Goal: Task Accomplishment & Management: Complete application form

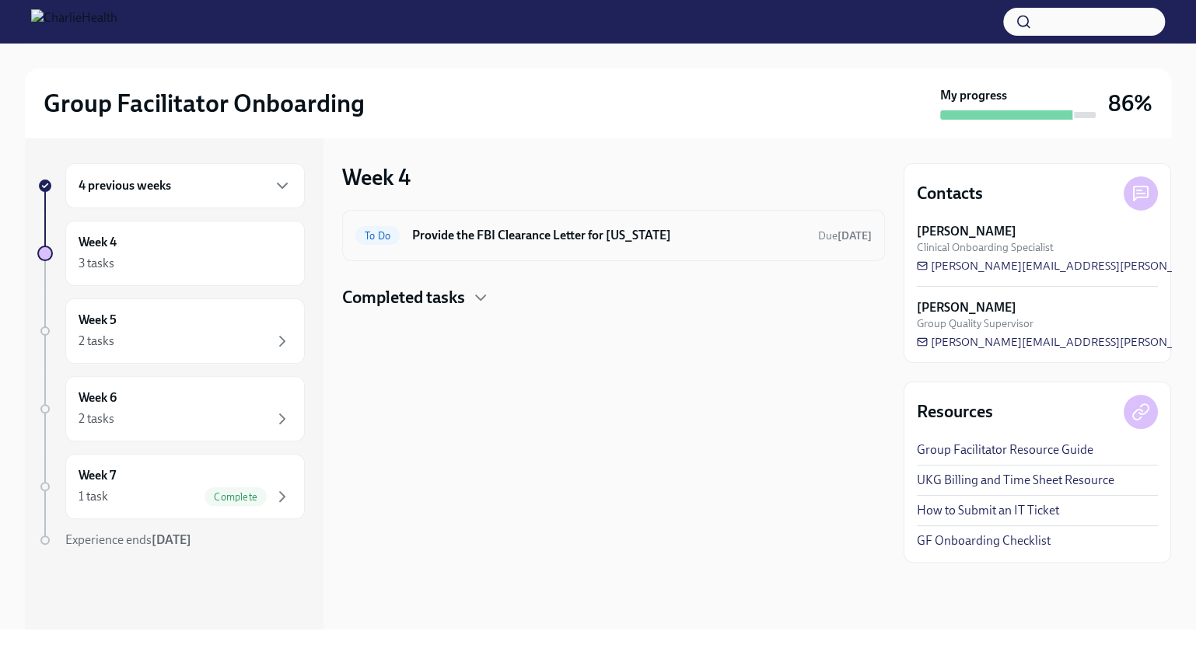
click at [468, 231] on h6 "Provide the FBI Clearance Letter for [US_STATE]" at bounding box center [608, 235] width 393 height 17
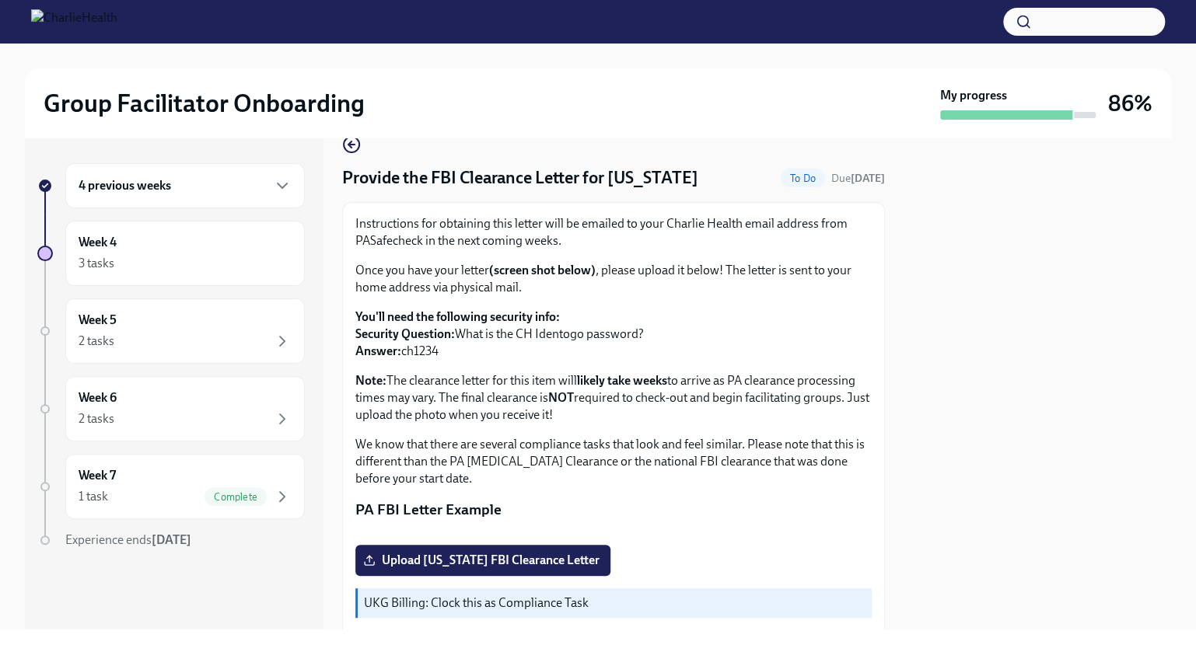
scroll to position [27, 0]
click at [215, 328] on div "Week 5 2 tasks" at bounding box center [185, 331] width 213 height 39
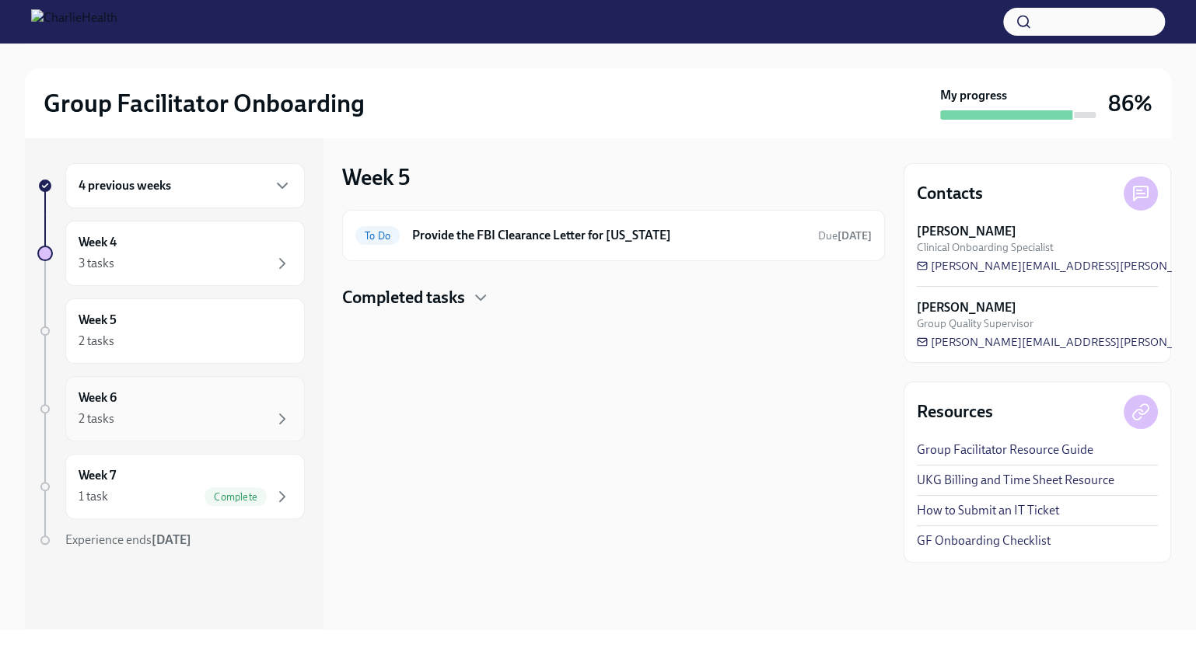
click at [197, 390] on div "Week 6 2 tasks" at bounding box center [185, 408] width 213 height 39
click at [171, 427] on div "2 tasks" at bounding box center [185, 419] width 213 height 19
click at [191, 509] on div "Week 7 1 task Complete" at bounding box center [184, 486] width 239 height 65
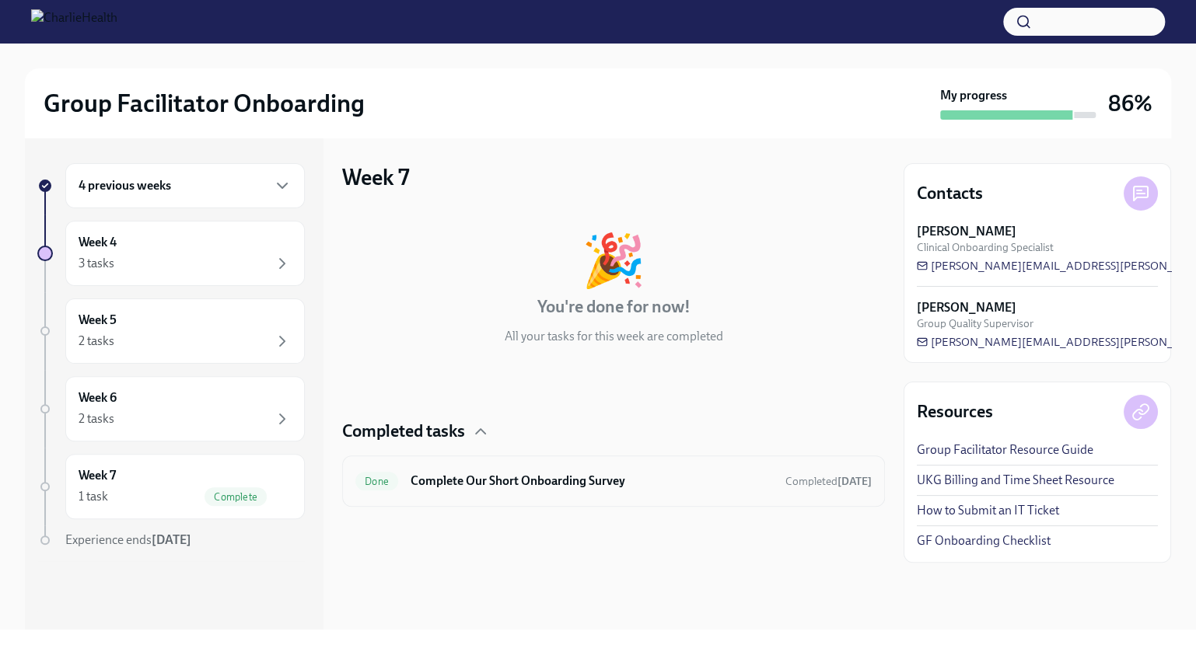
click at [445, 475] on h6 "Complete Our Short Onboarding Survey" at bounding box center [591, 481] width 362 height 17
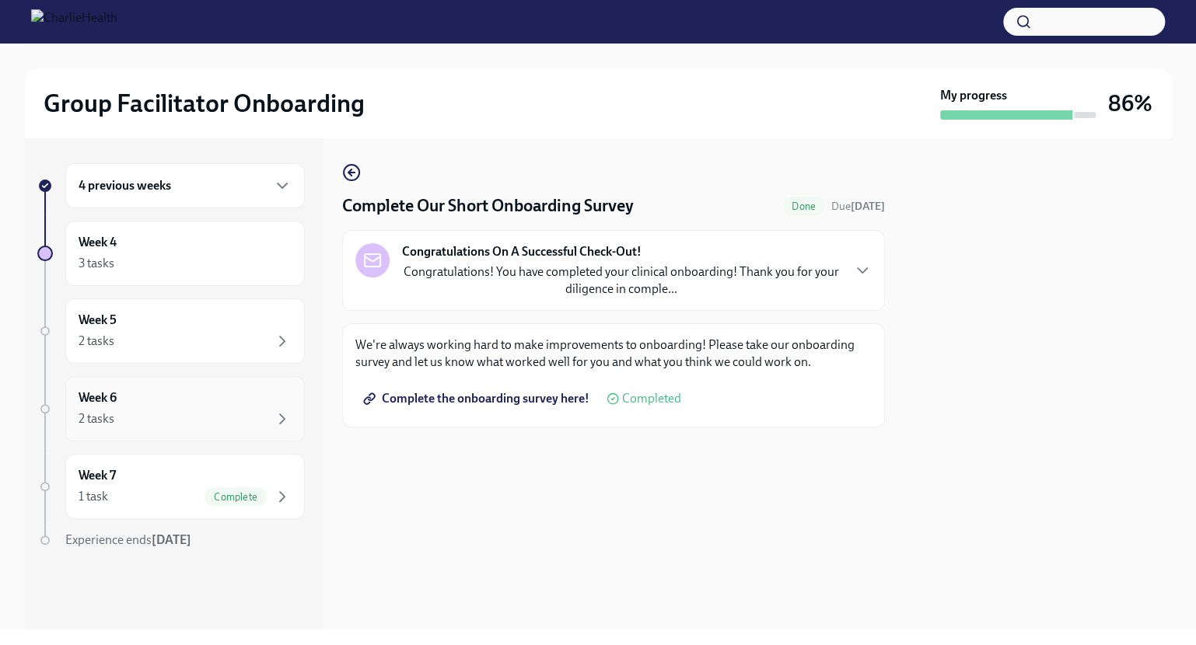
click at [222, 401] on div "Week 6 2 tasks" at bounding box center [185, 408] width 213 height 39
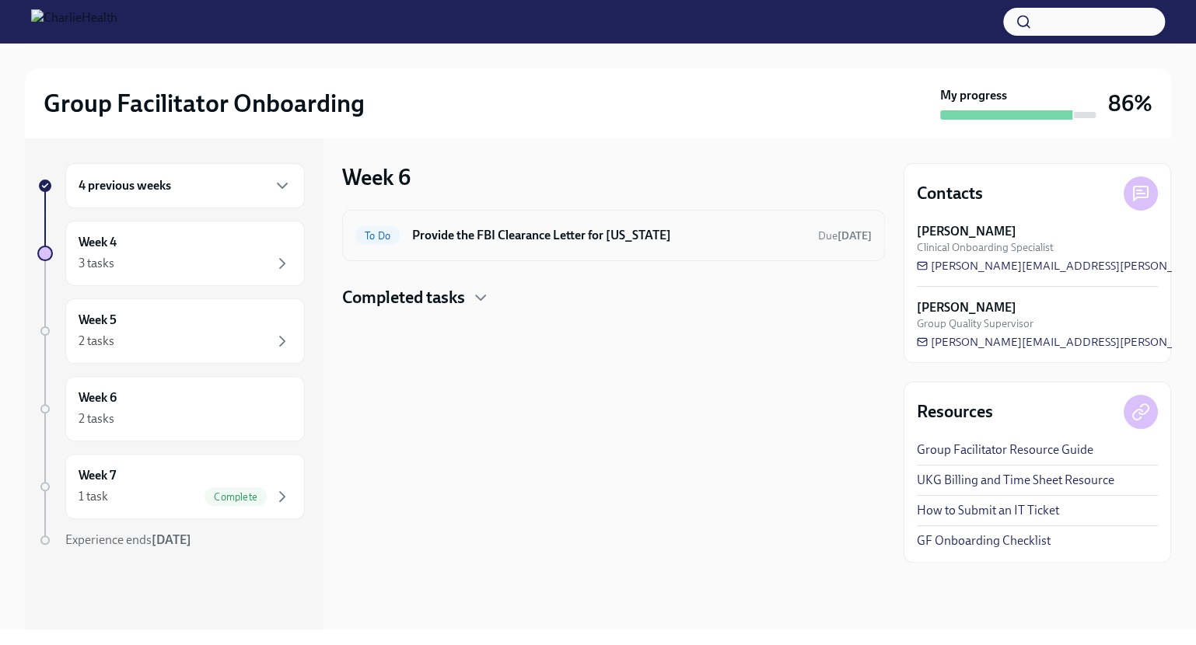
click at [510, 245] on div "To Do Provide the FBI Clearance Letter for [US_STATE] Due [DATE]" at bounding box center [613, 235] width 516 height 25
